Goal: Information Seeking & Learning: Learn about a topic

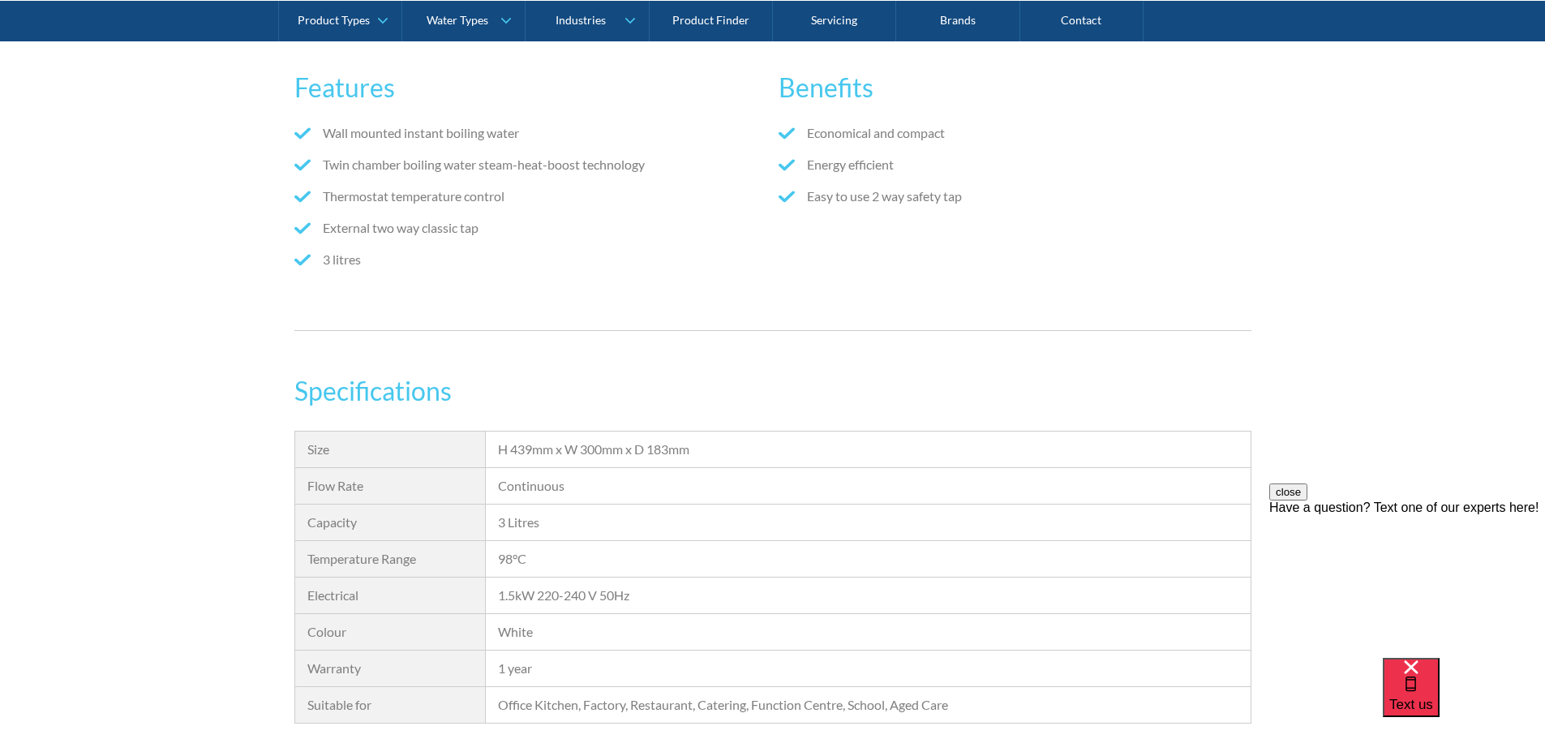
click at [186, 427] on div "Specifications Size H 439mm x W 300mm x D 183mm Flow Rate Continuous Capacity 3…" at bounding box center [772, 571] width 1545 height 401
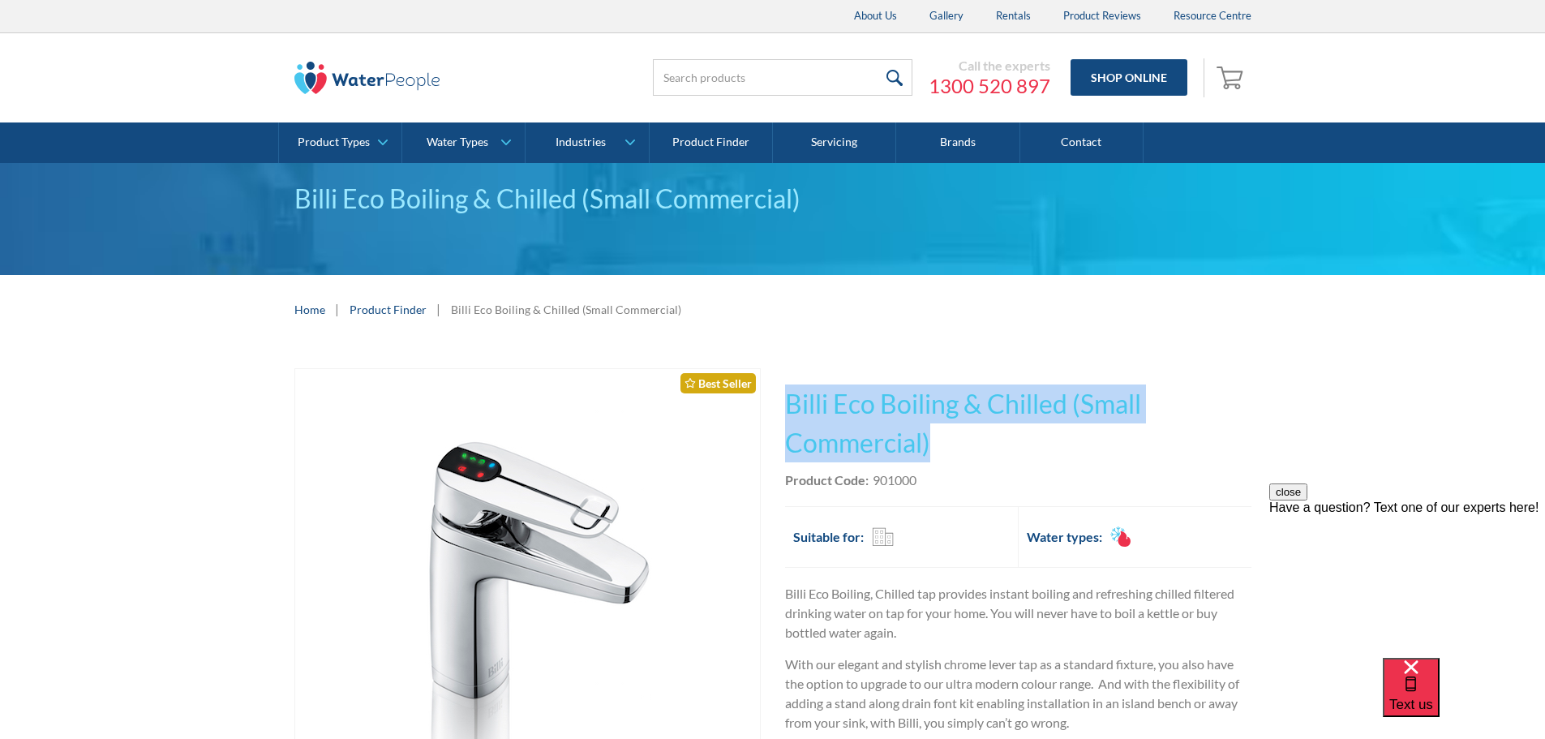
click at [505, 391] on div "Play video Fits Most Brands Best Seller No items found. This tap design is incl…" at bounding box center [772, 722] width 1545 height 756
click at [505, 416] on h1 "Billi Eco Boiling & Chilled (Small Commercial)" at bounding box center [1018, 423] width 466 height 78
drag, startPoint x: 788, startPoint y: 403, endPoint x: 934, endPoint y: 454, distance: 153.9
click at [505, 454] on h1 "Billi Eco Boiling & Chilled (Small Commercial)" at bounding box center [1018, 423] width 466 height 78
copy h1 "Billi Eco Boiling & Chilled (Small Commercial)"
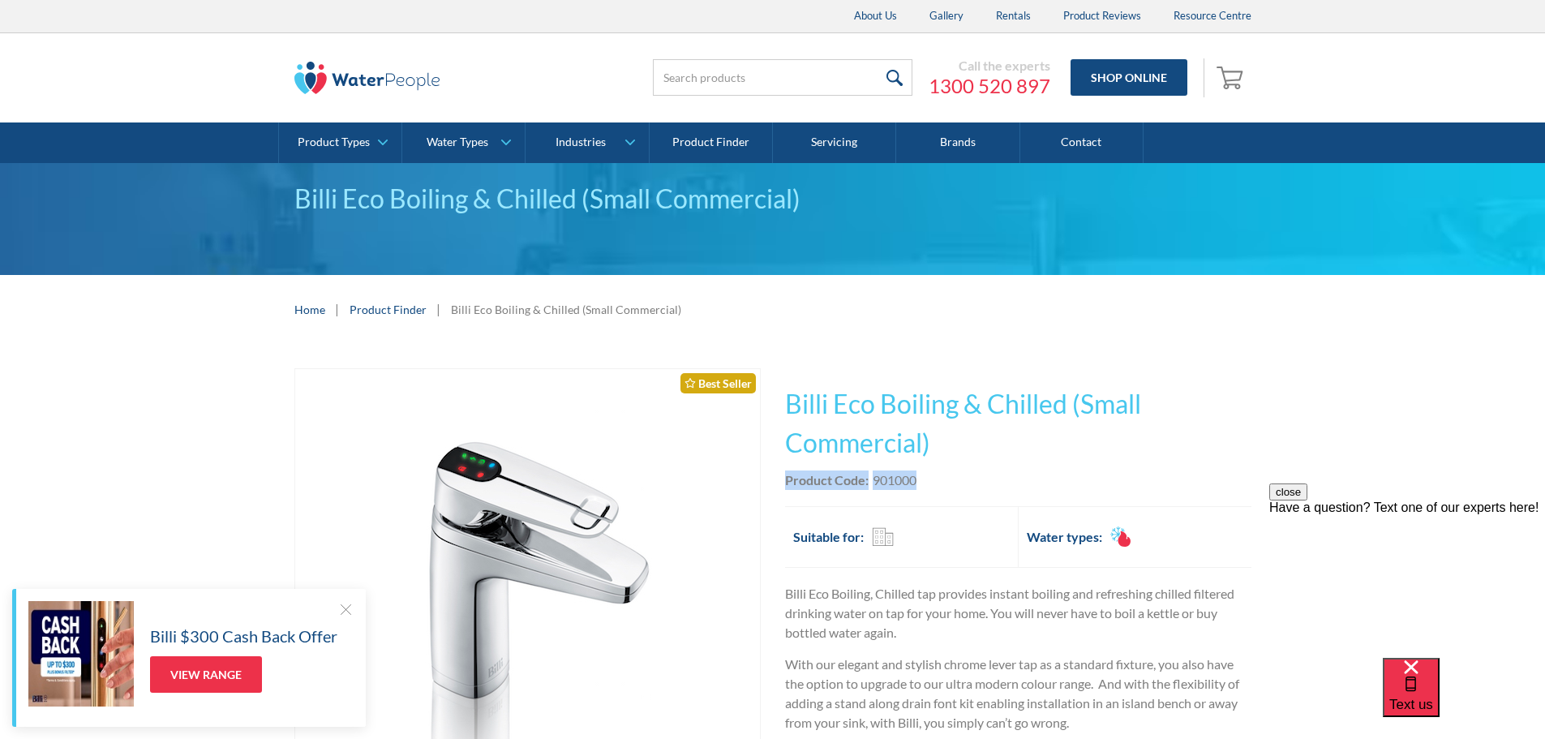
drag, startPoint x: 785, startPoint y: 479, endPoint x: 948, endPoint y: 487, distance: 163.3
click at [505, 487] on div "Product Code: 901000" at bounding box center [1018, 479] width 466 height 19
copy div "Product Code: 901000"
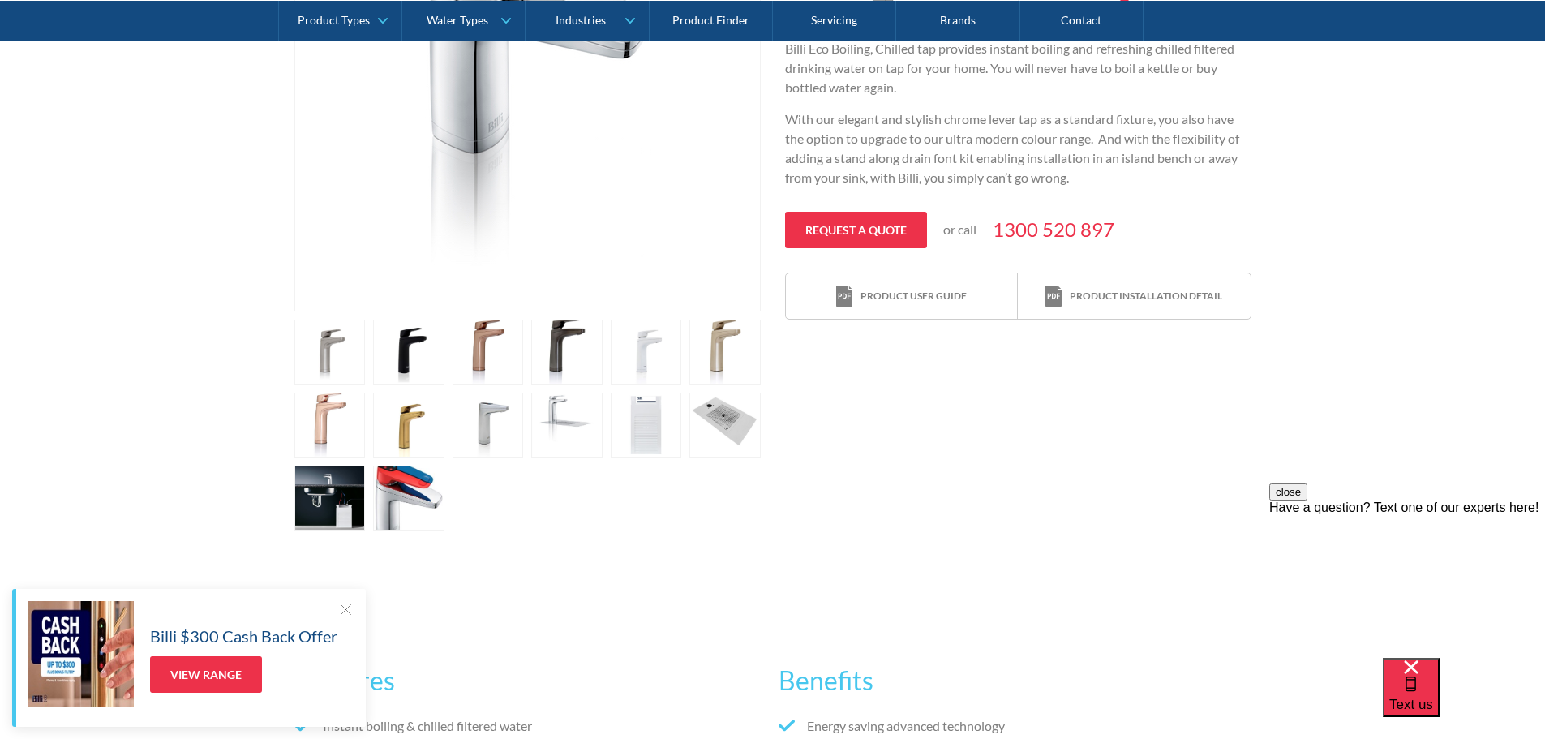
scroll to position [568, 0]
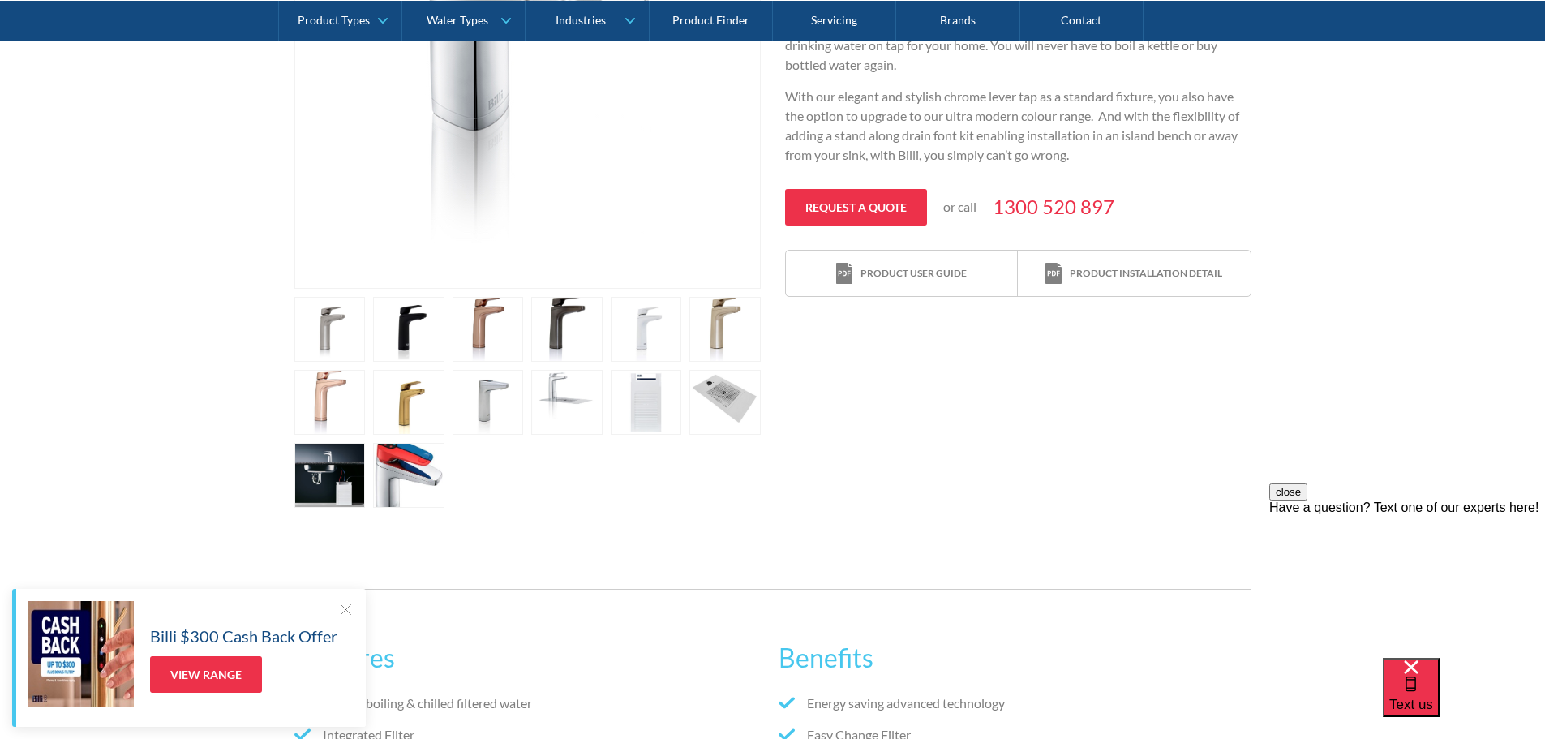
click at [342, 476] on link "open lightbox" at bounding box center [329, 475] width 71 height 65
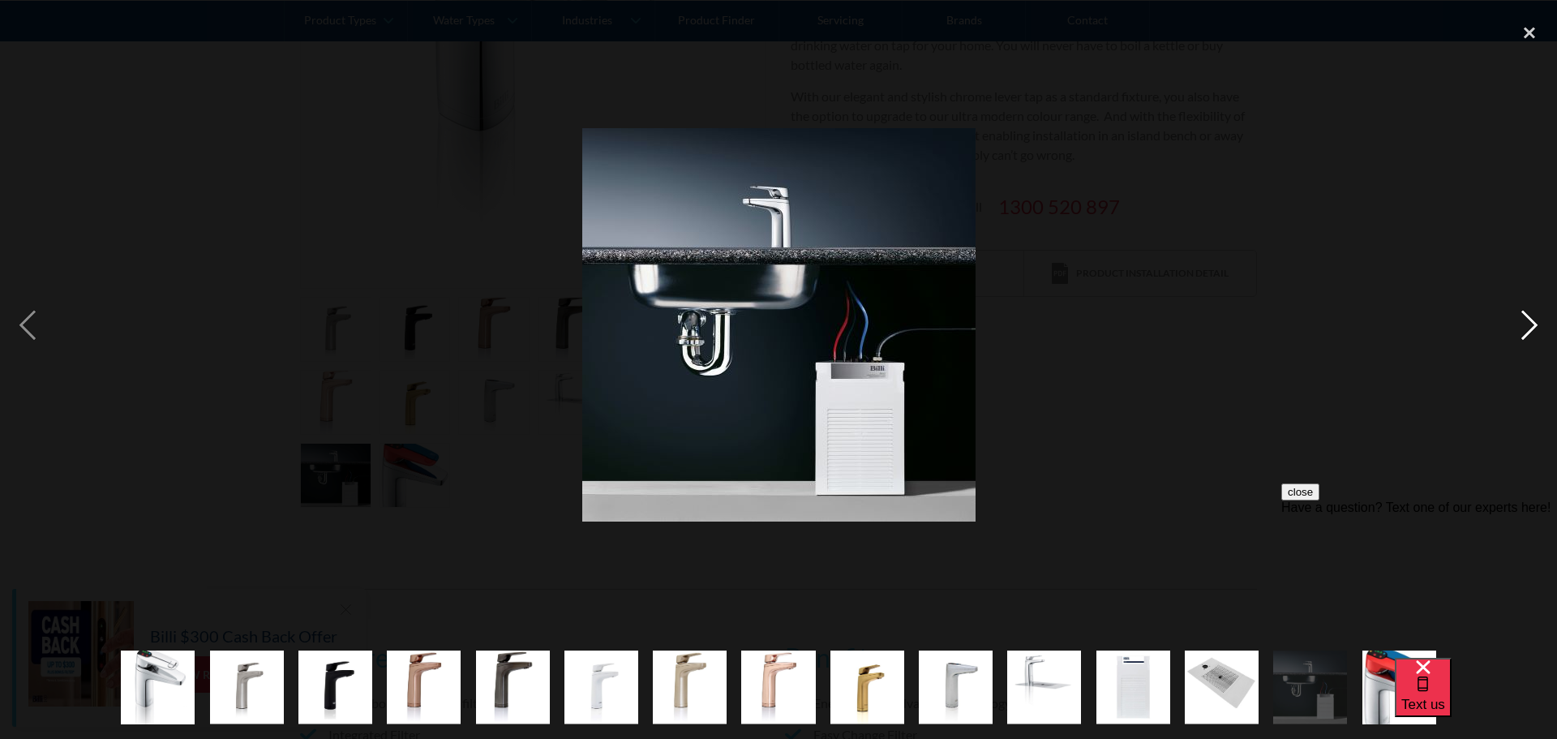
click at [505, 322] on div "next image" at bounding box center [1529, 325] width 55 height 621
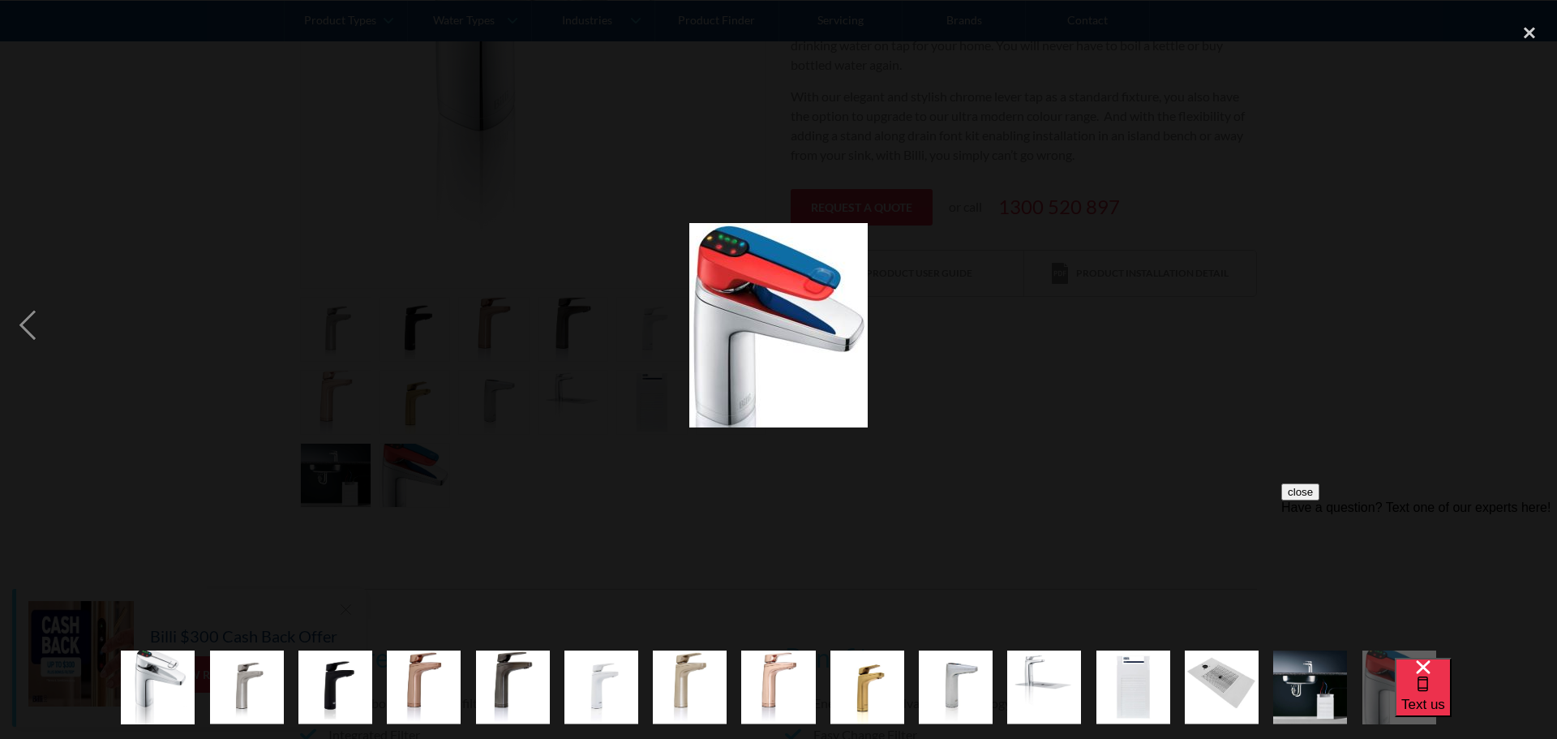
click at [505, 322] on div "next image" at bounding box center [1529, 325] width 55 height 621
click at [505, 38] on div "close lightbox" at bounding box center [1529, 33] width 55 height 36
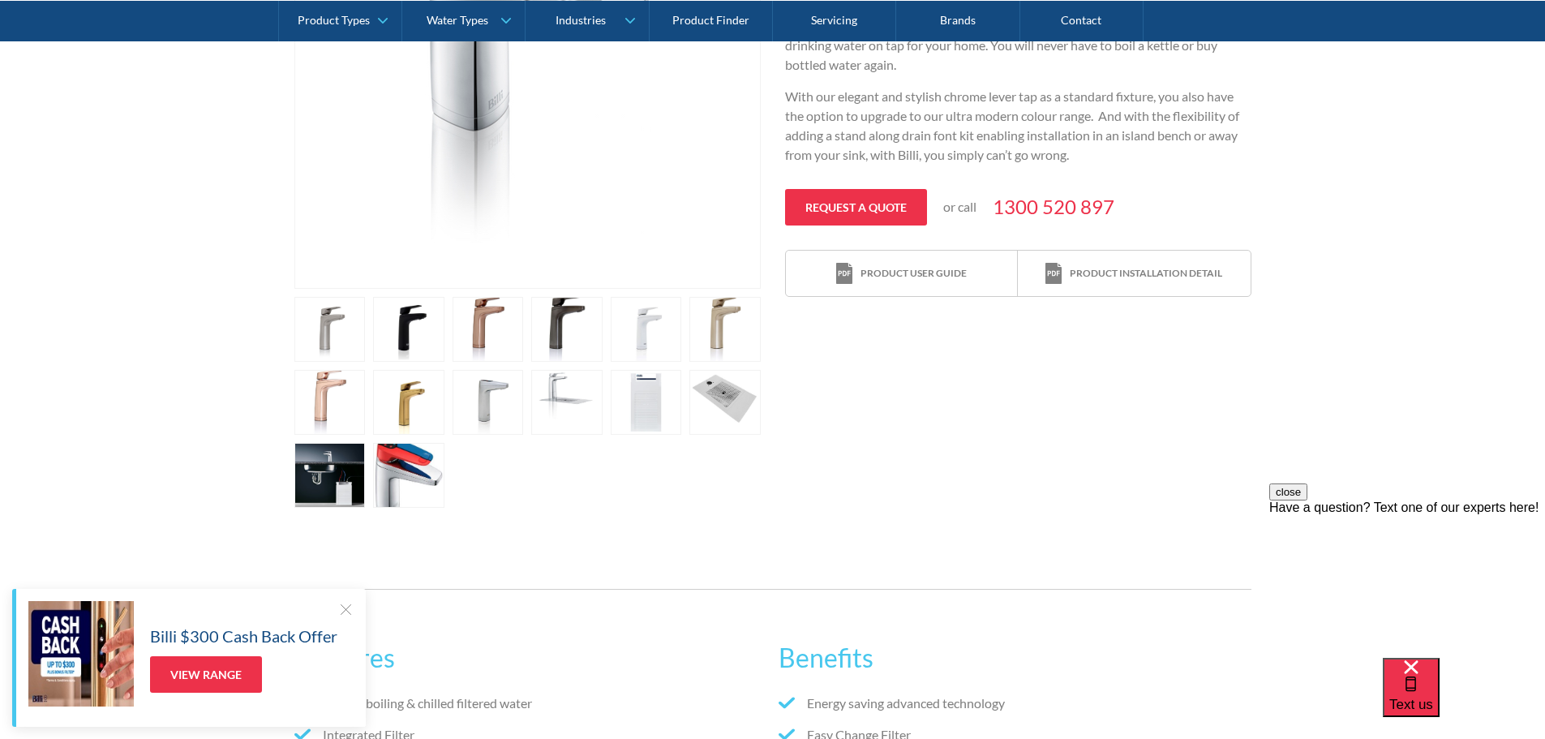
click at [319, 470] on link "open lightbox" at bounding box center [329, 475] width 71 height 65
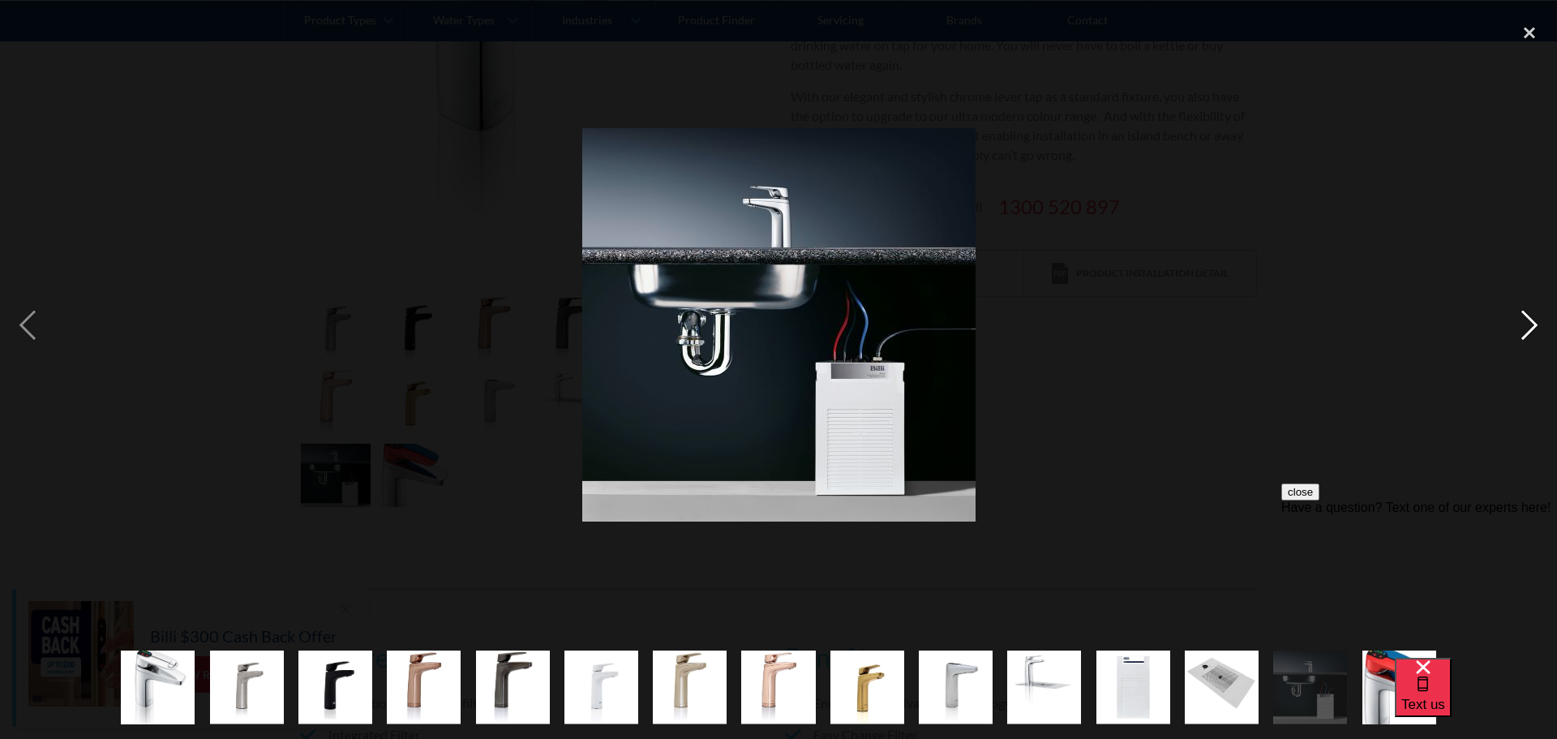
click at [505, 320] on div "next image" at bounding box center [1529, 325] width 55 height 621
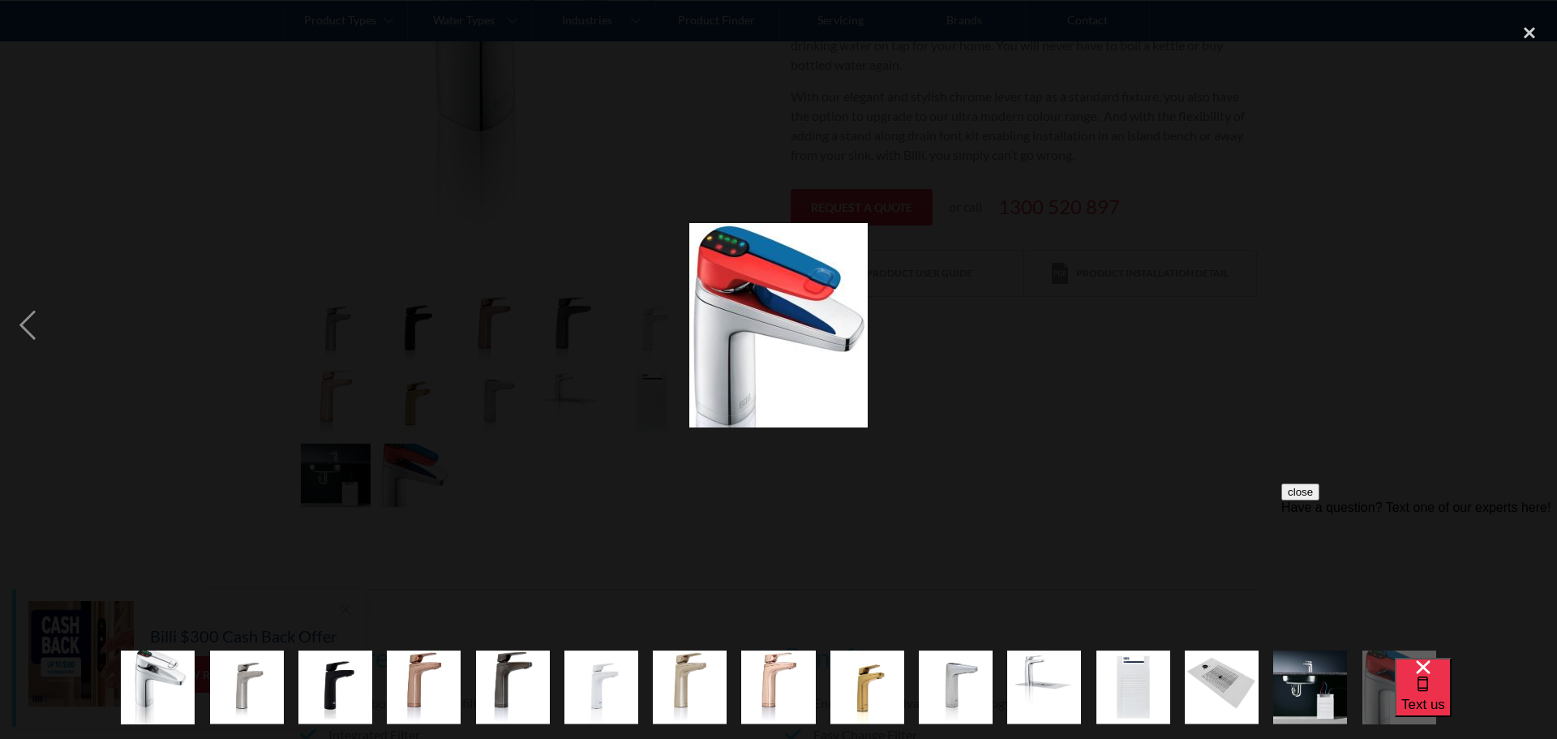
click at [505, 320] on div "next image" at bounding box center [1529, 325] width 55 height 621
click at [505, 28] on div "close lightbox" at bounding box center [1529, 33] width 55 height 36
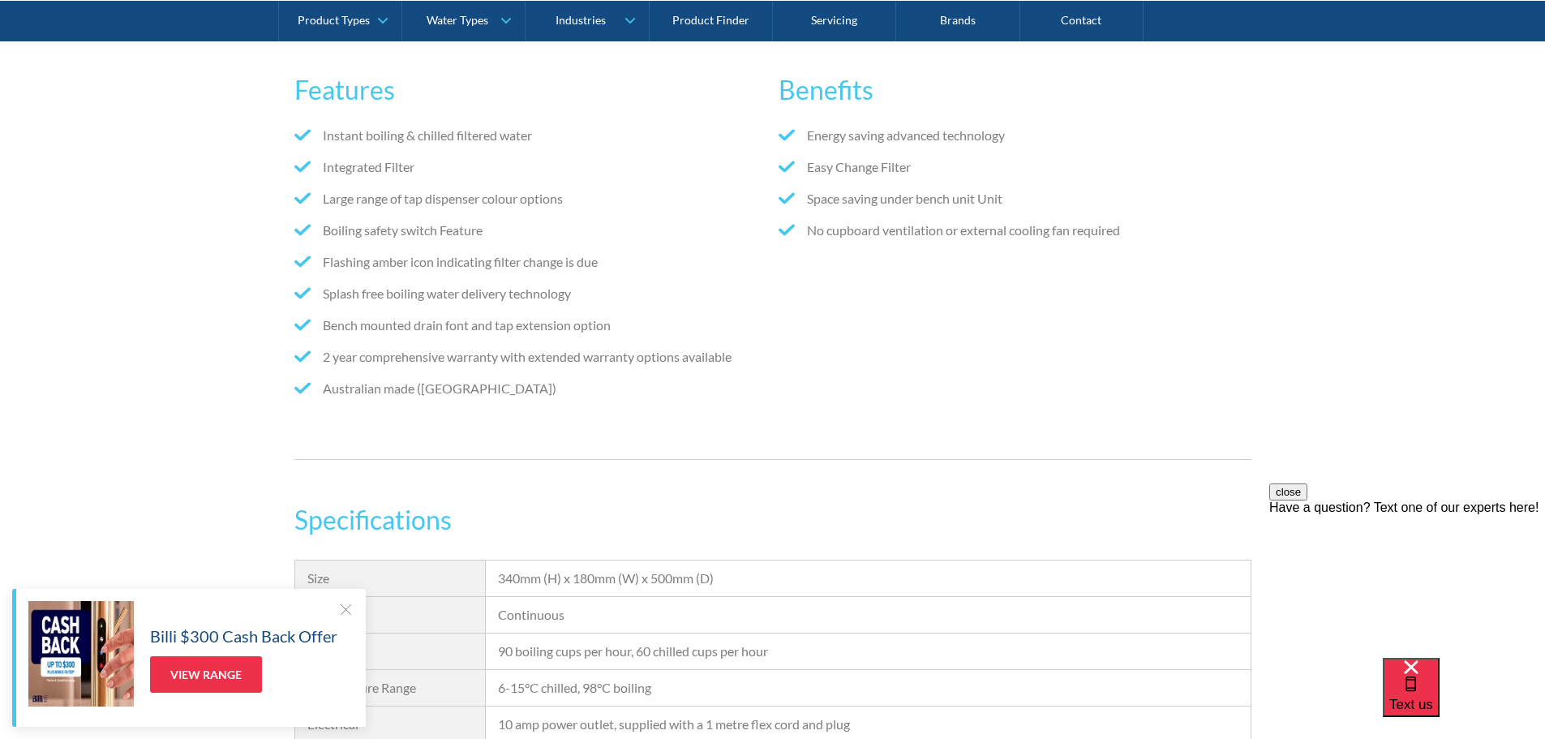
scroll to position [1325, 0]
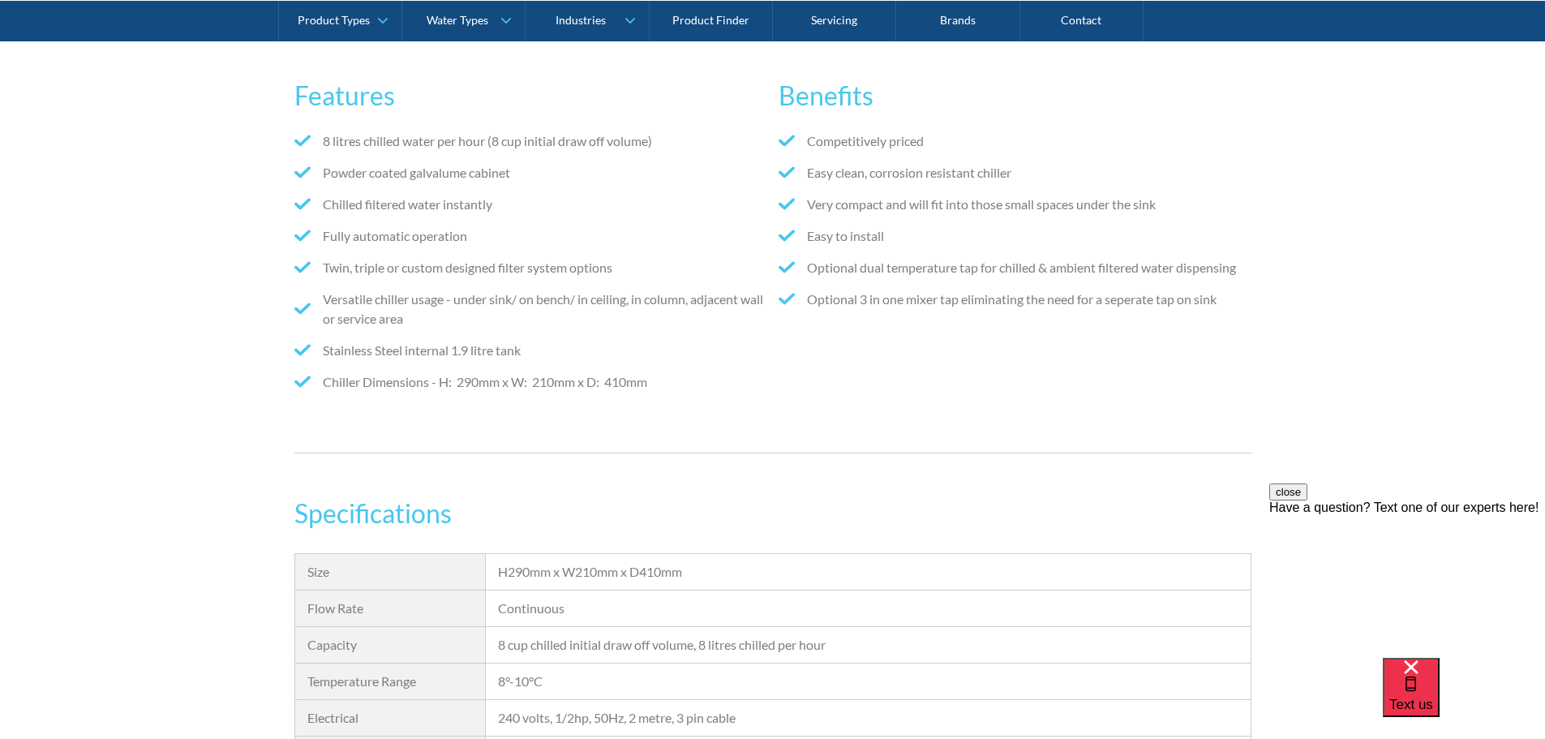
scroll to position [1514, 0]
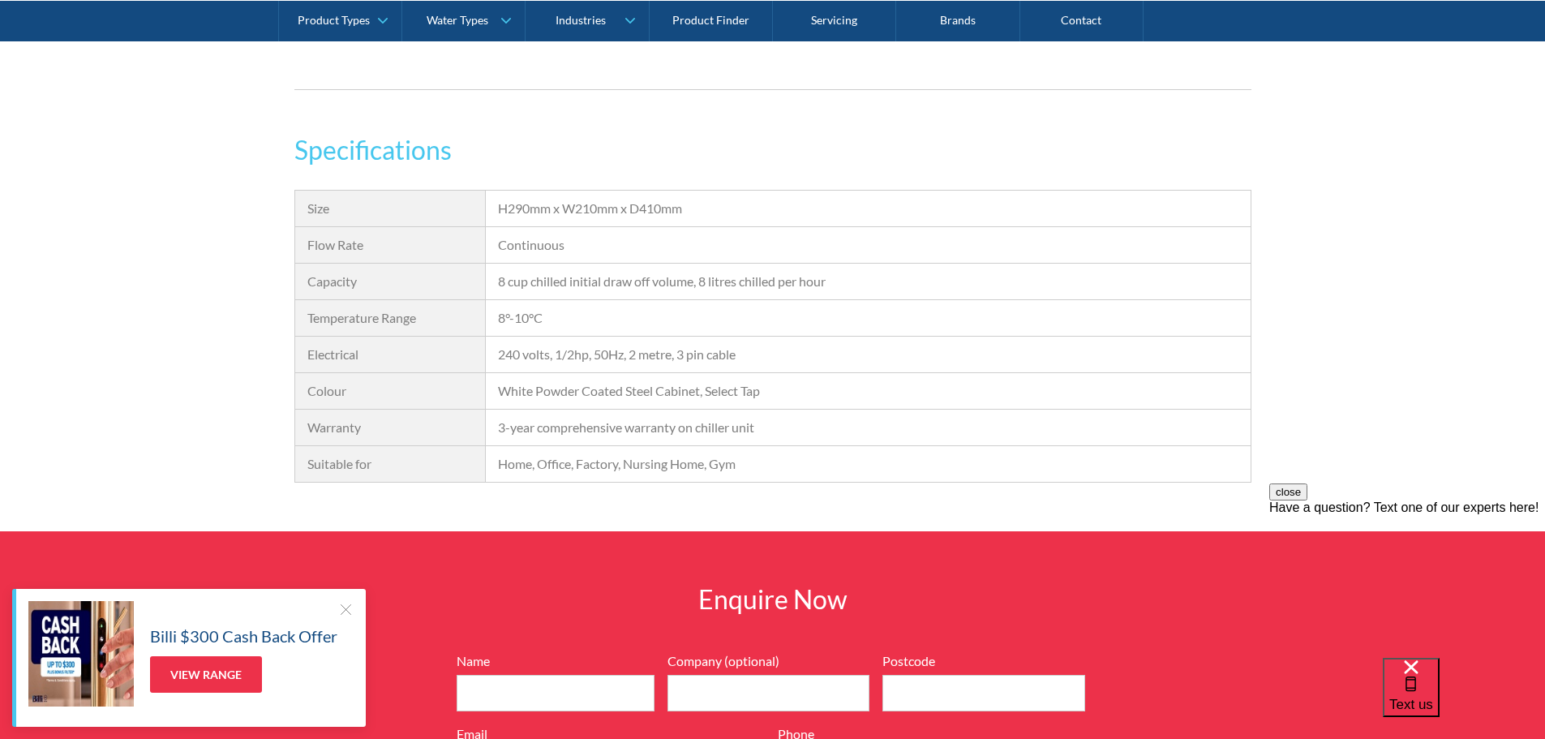
click at [616, 217] on div "H290mm x W210mm x D410mm" at bounding box center [868, 208] width 740 height 19
